Goal: Information Seeking & Learning: Learn about a topic

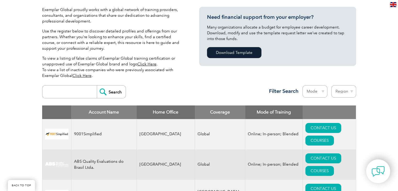
scroll to position [157, 0]
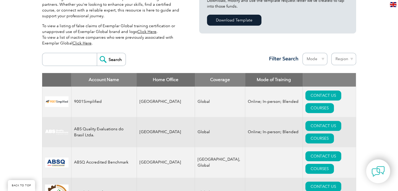
click at [65, 60] on input "search" at bounding box center [71, 59] width 52 height 13
type input "biqs"
click at [103, 61] on input "Search" at bounding box center [111, 59] width 29 height 13
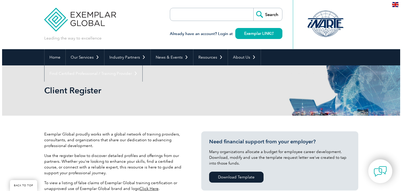
scroll to position [118, 0]
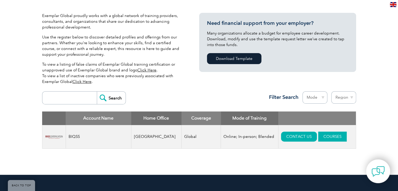
click at [321, 139] on link "COURSES" at bounding box center [332, 137] width 28 height 10
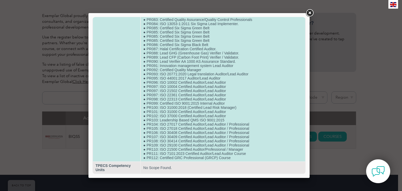
scroll to position [404, 0]
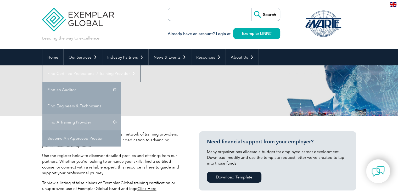
click at [121, 114] on link "Find A Training Provider" at bounding box center [81, 122] width 78 height 16
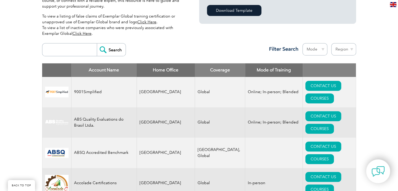
scroll to position [157, 0]
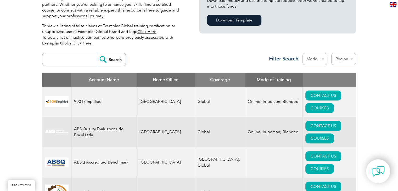
click at [73, 55] on input "search" at bounding box center [71, 59] width 52 height 13
type input "biqs"
click at [104, 60] on input "Search" at bounding box center [111, 59] width 29 height 13
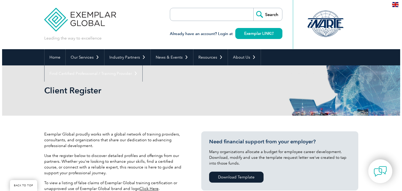
scroll to position [139, 0]
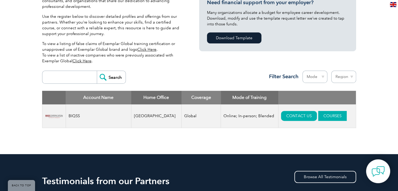
click at [320, 116] on link "COURSES" at bounding box center [332, 116] width 28 height 10
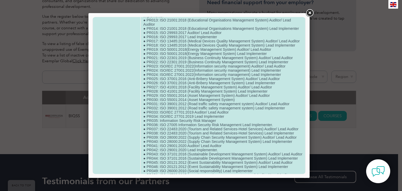
scroll to position [0, 0]
